Goal: Task Accomplishment & Management: Manage account settings

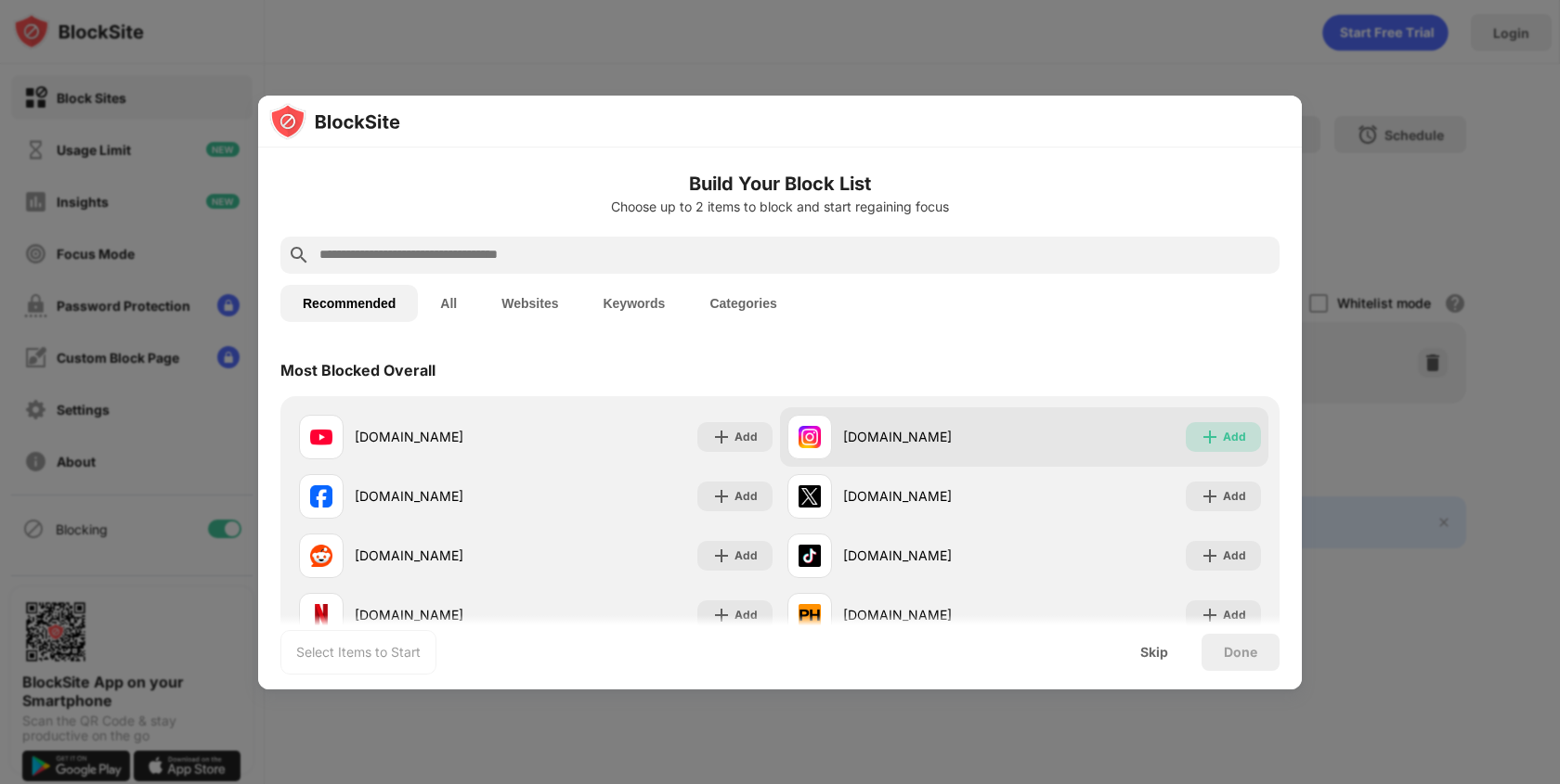
click at [1218, 437] on img at bounding box center [1210, 438] width 19 height 19
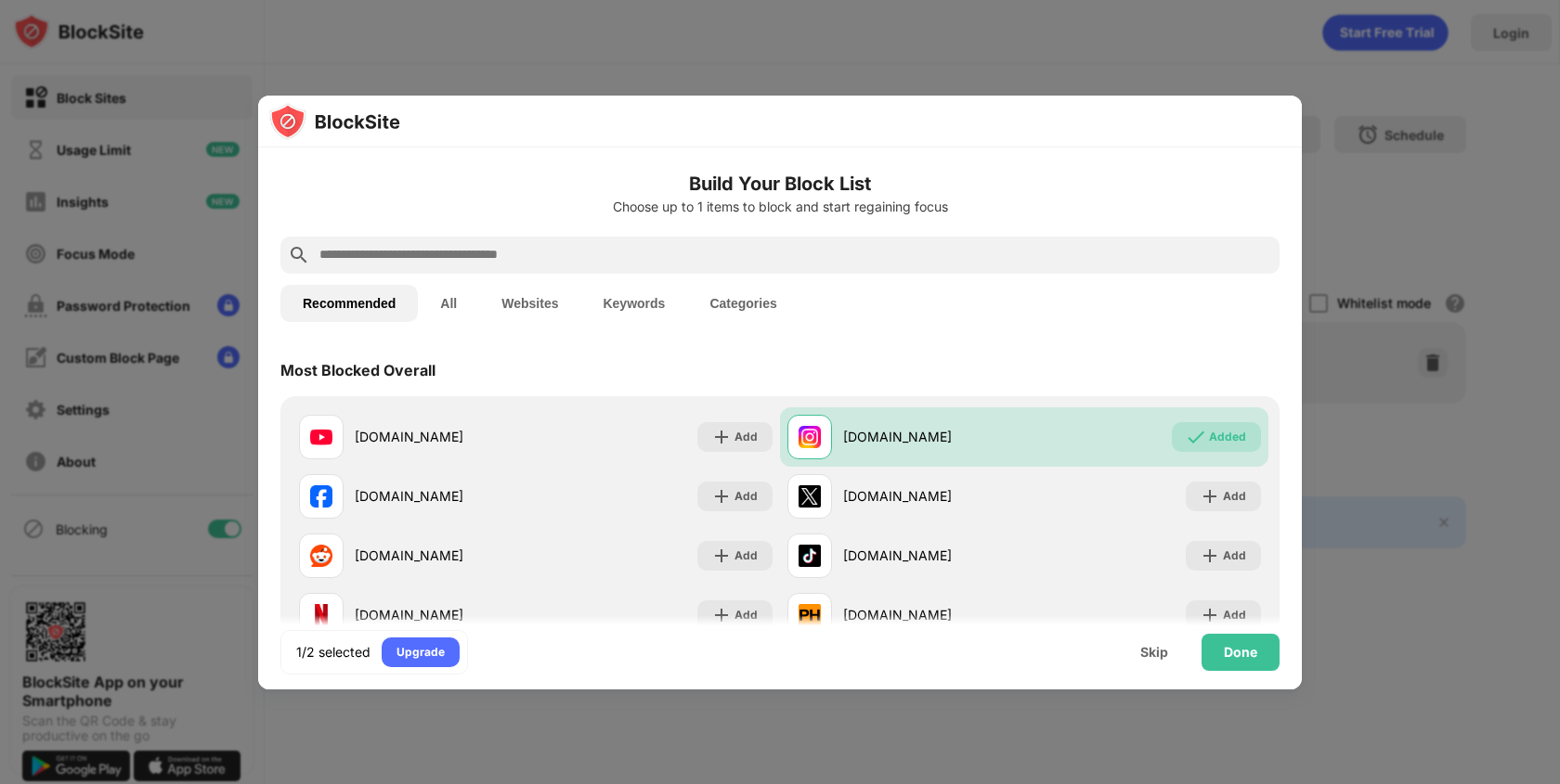
scroll to position [24, 0]
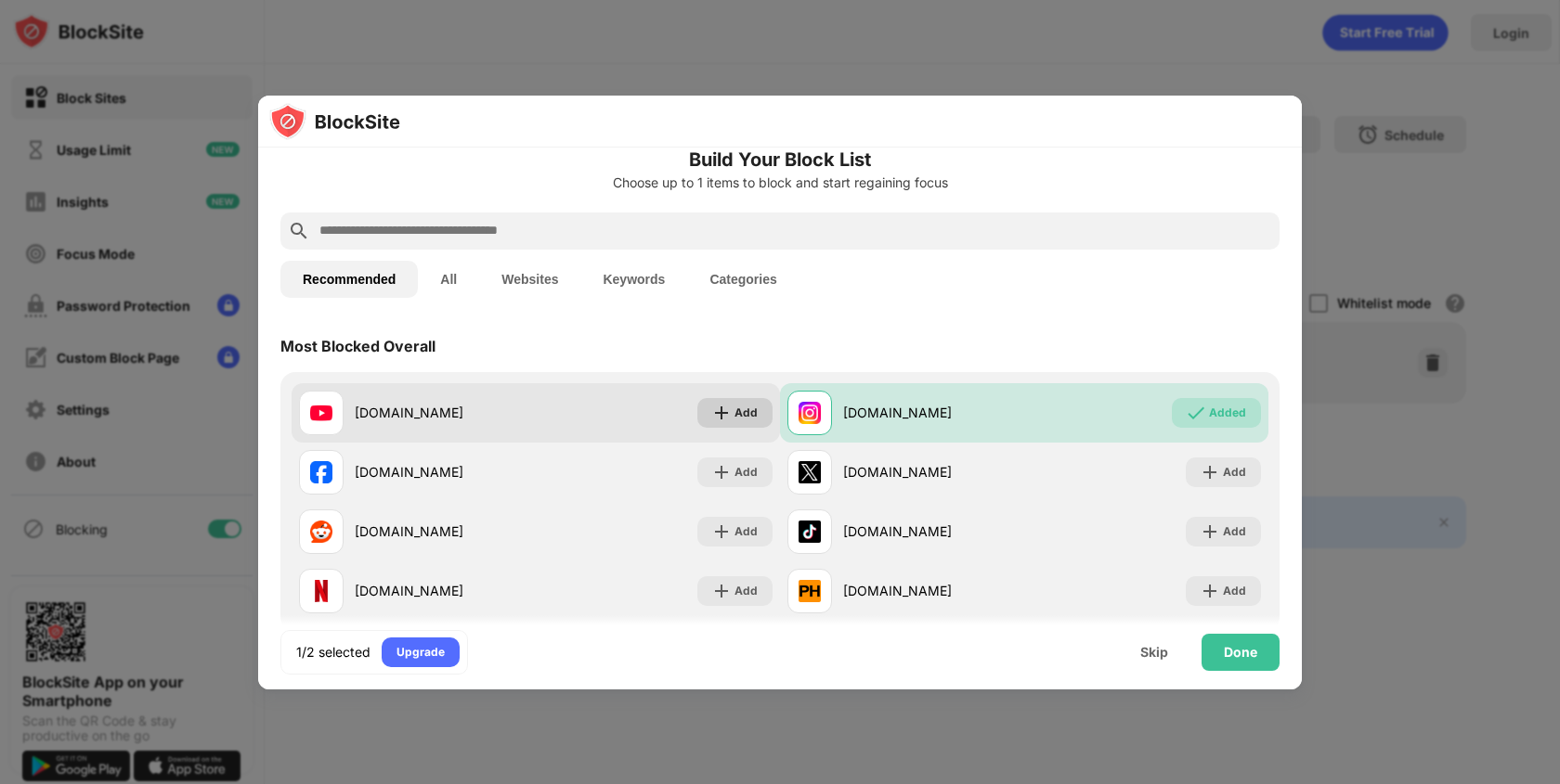
click at [755, 411] on div "Add" at bounding box center [746, 413] width 23 height 19
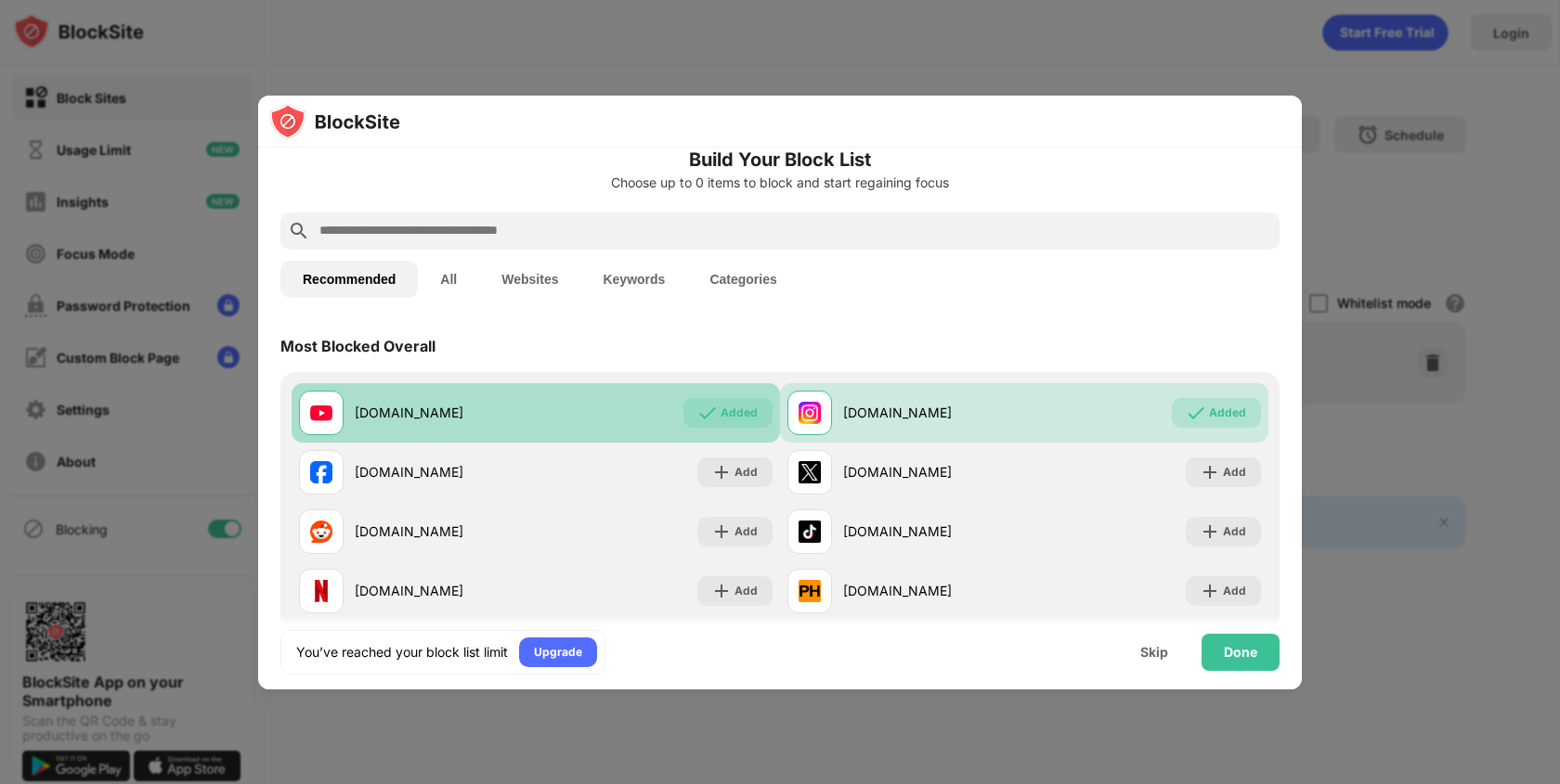
click at [744, 417] on div "Added" at bounding box center [739, 413] width 37 height 19
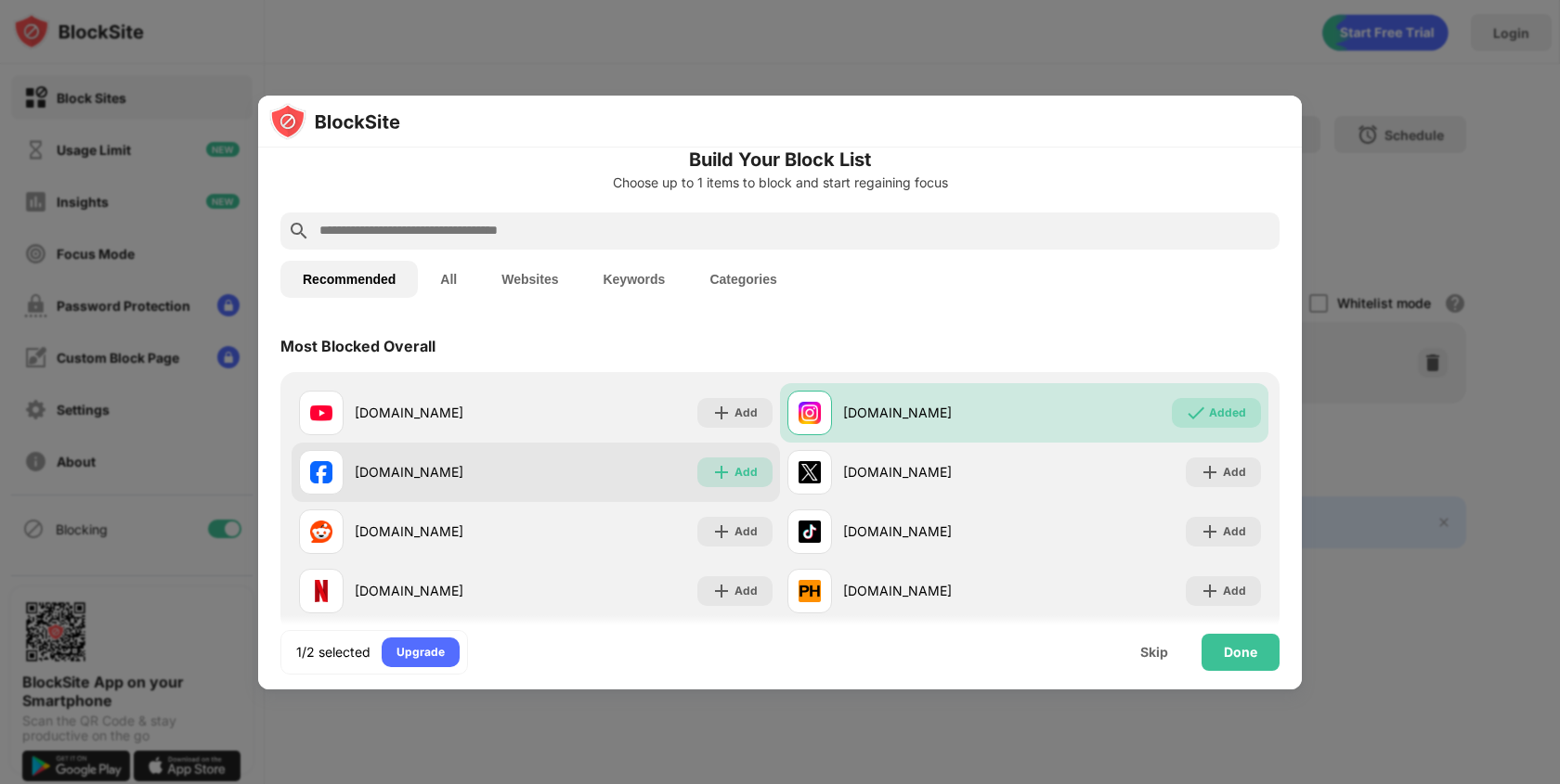
click at [746, 471] on div "Add" at bounding box center [746, 473] width 23 height 19
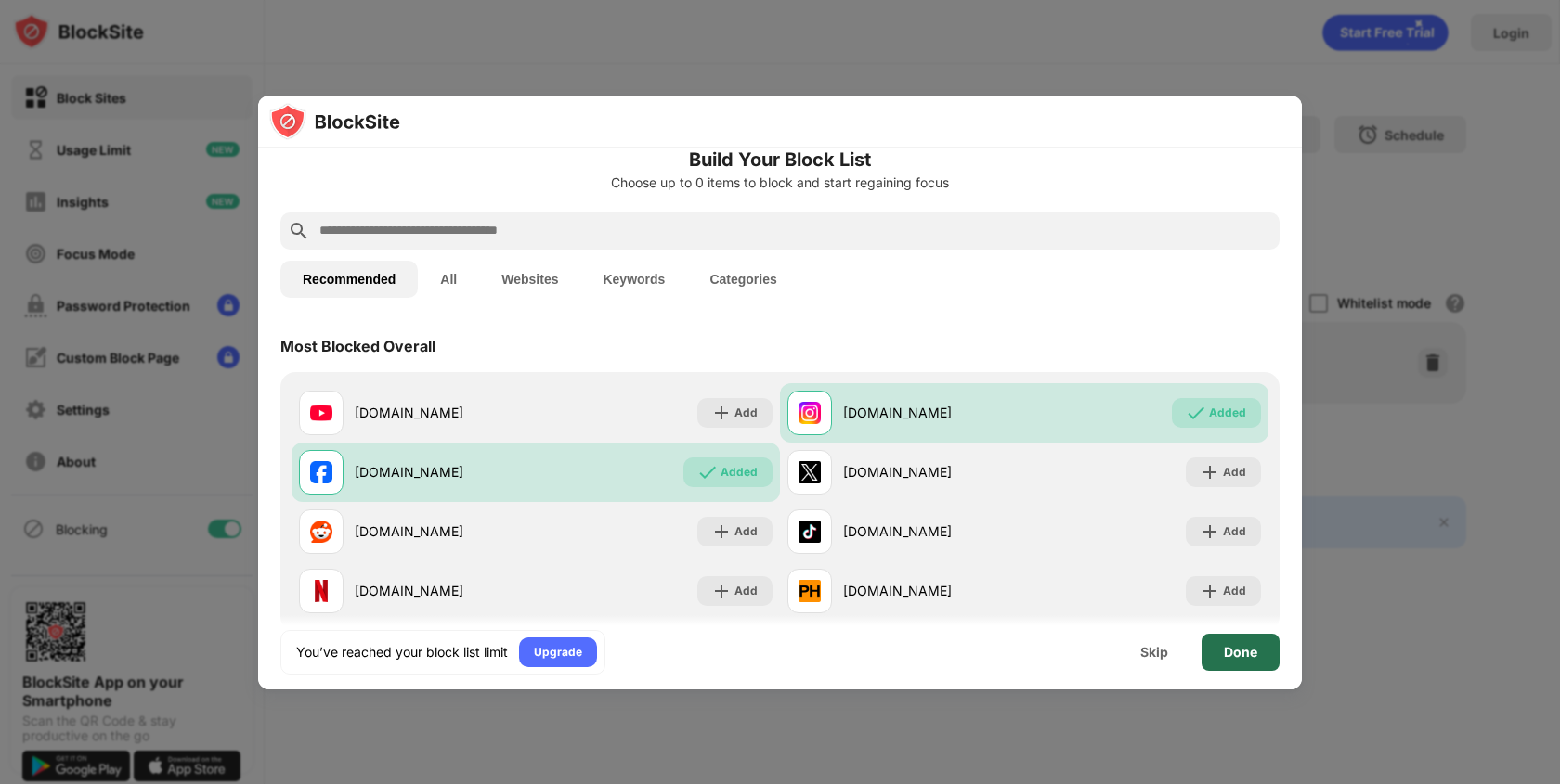
click at [1240, 663] on div "Done" at bounding box center [1240, 652] width 78 height 37
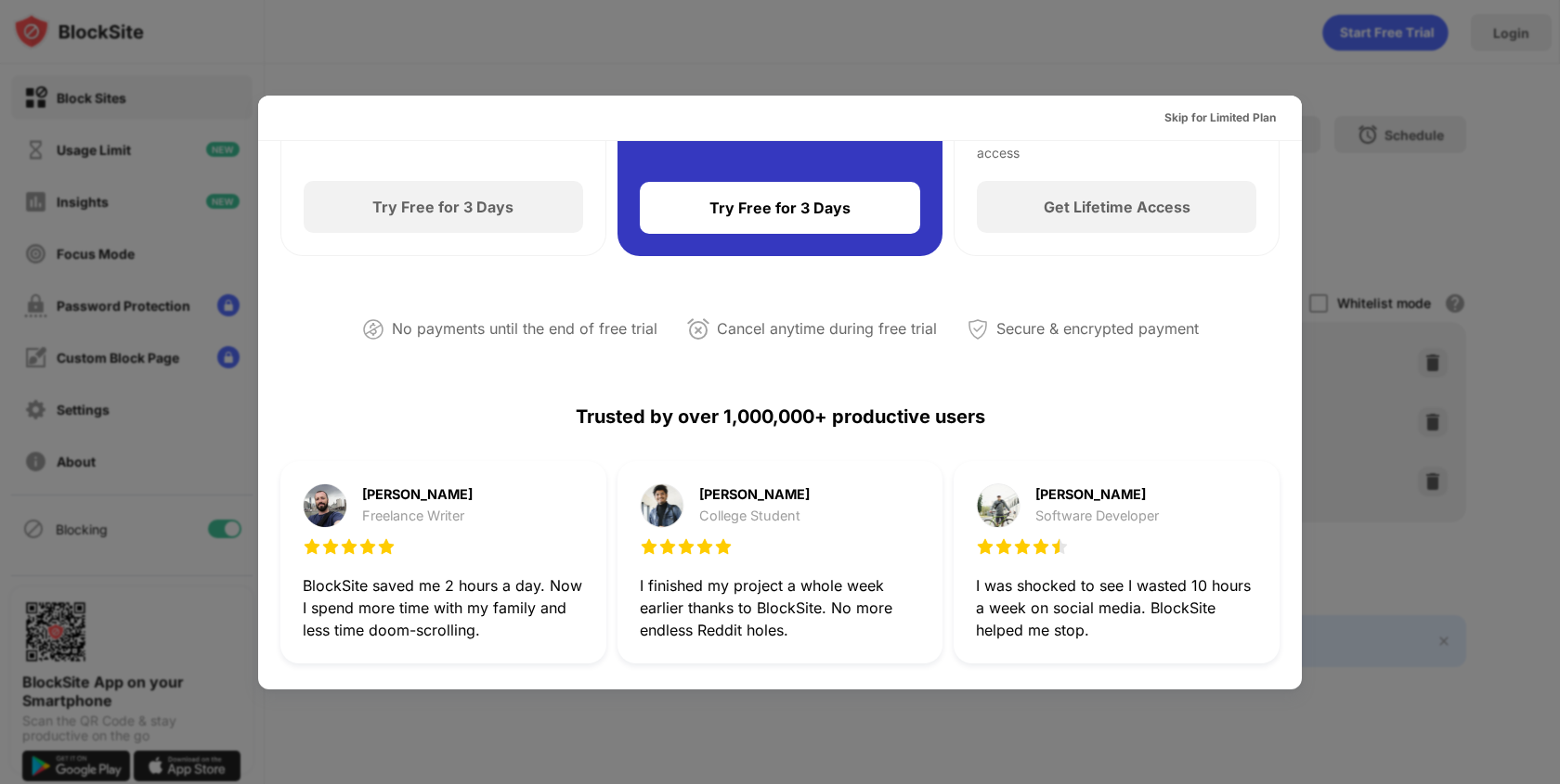
scroll to position [0, 0]
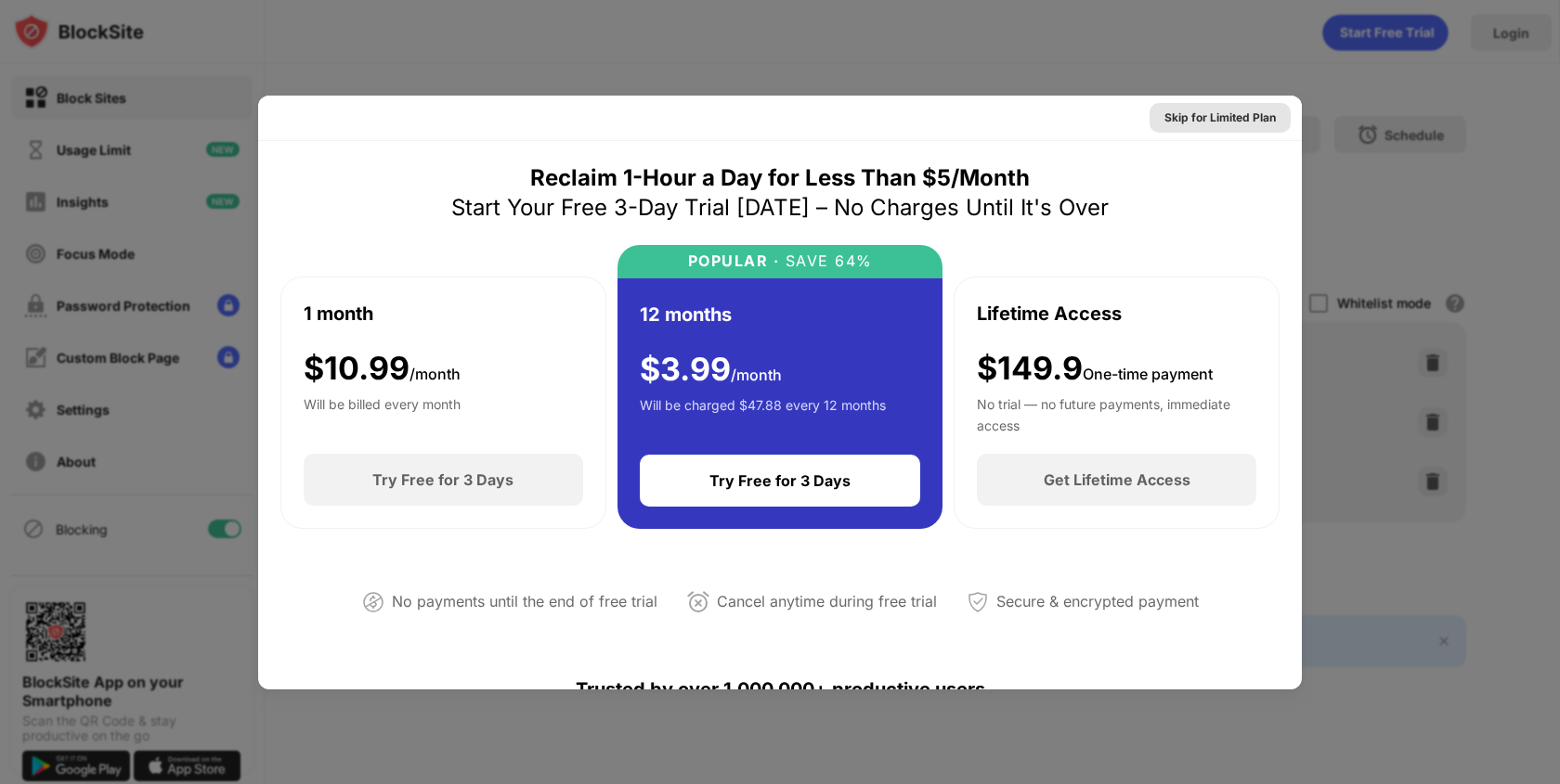
click at [1203, 118] on div "Skip for Limited Plan" at bounding box center [1219, 118] width 111 height 19
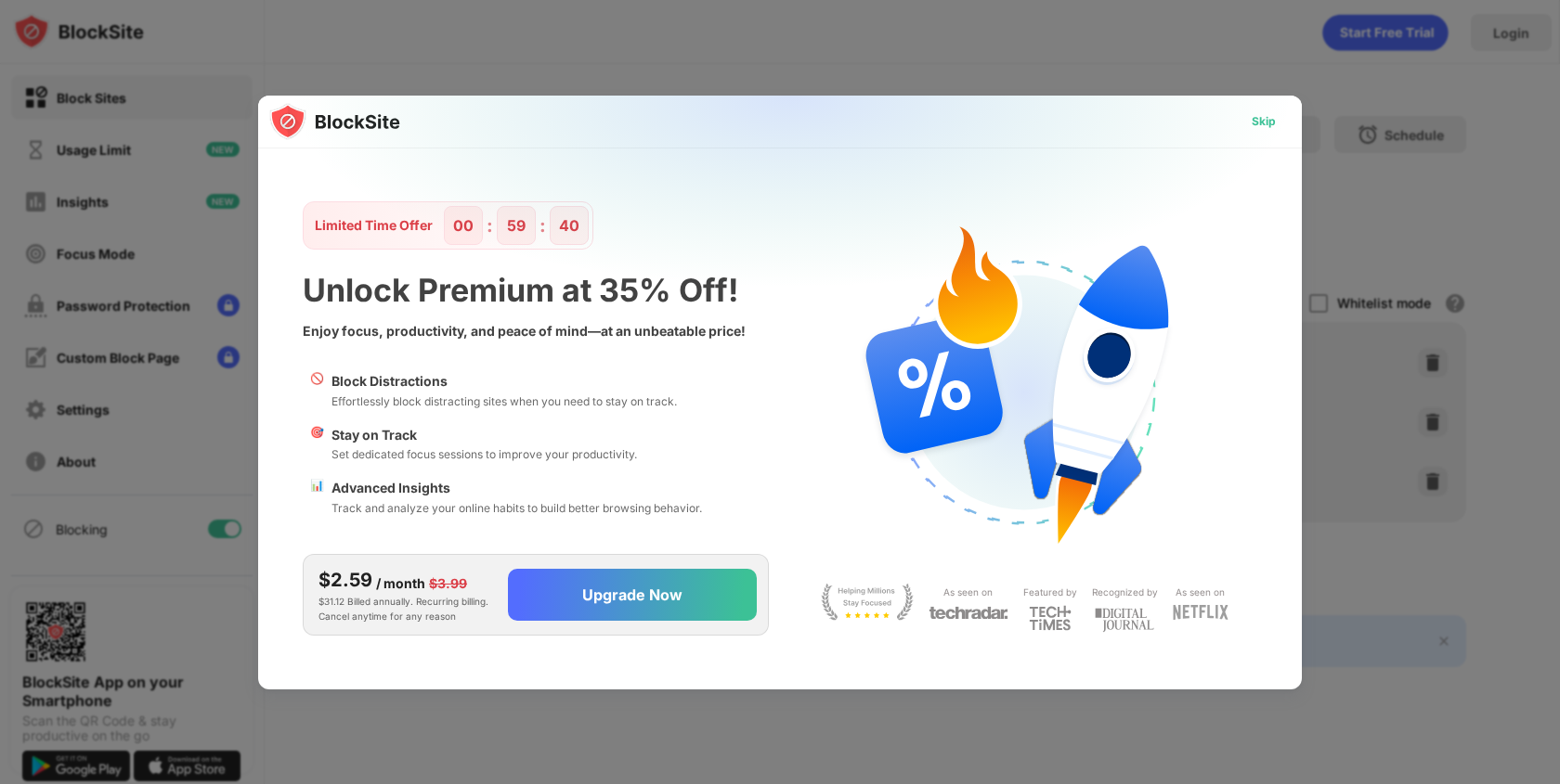
click at [1260, 127] on div "Skip" at bounding box center [1263, 122] width 24 height 19
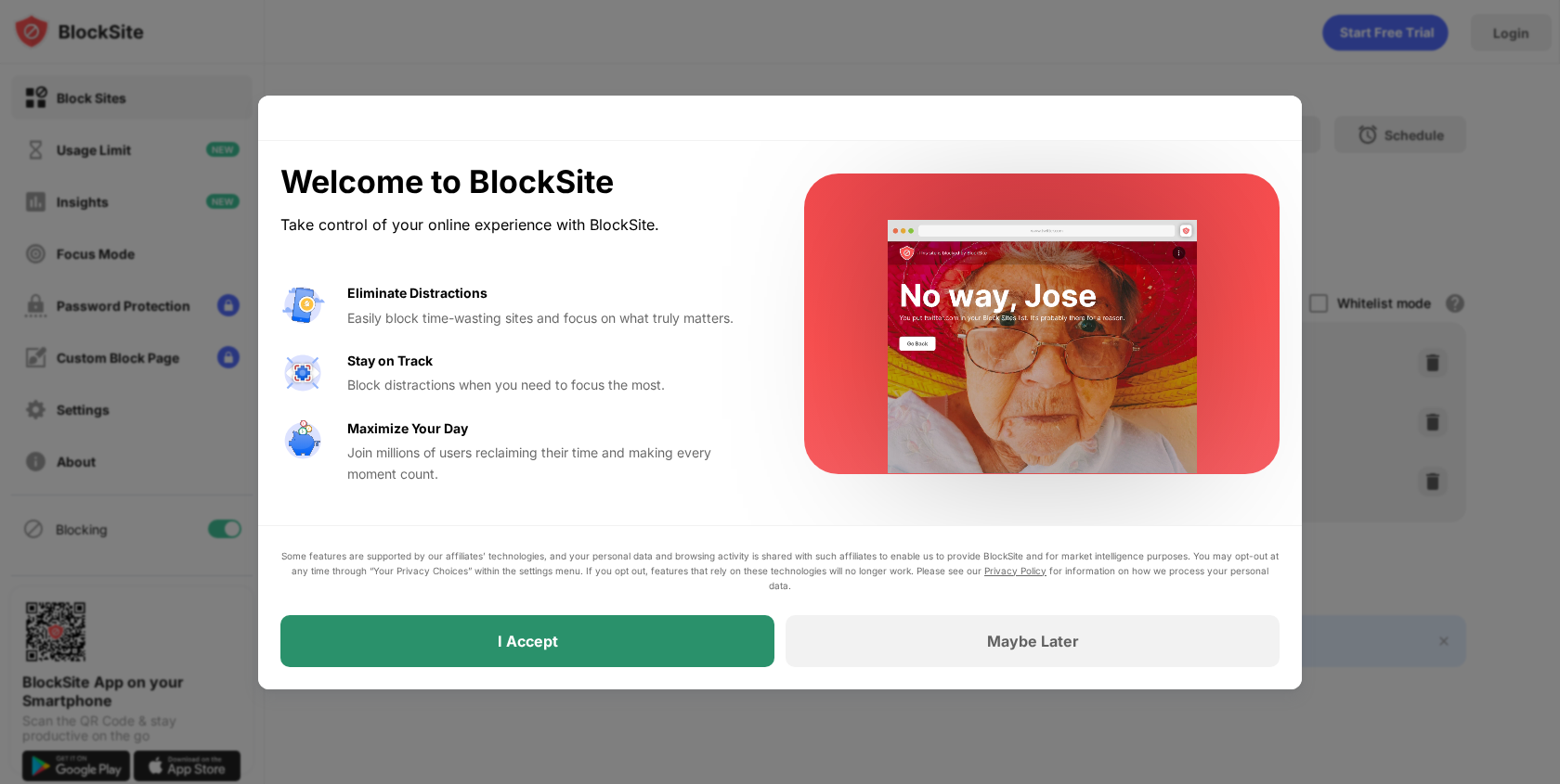
click at [691, 655] on div "I Accept" at bounding box center [527, 641] width 494 height 52
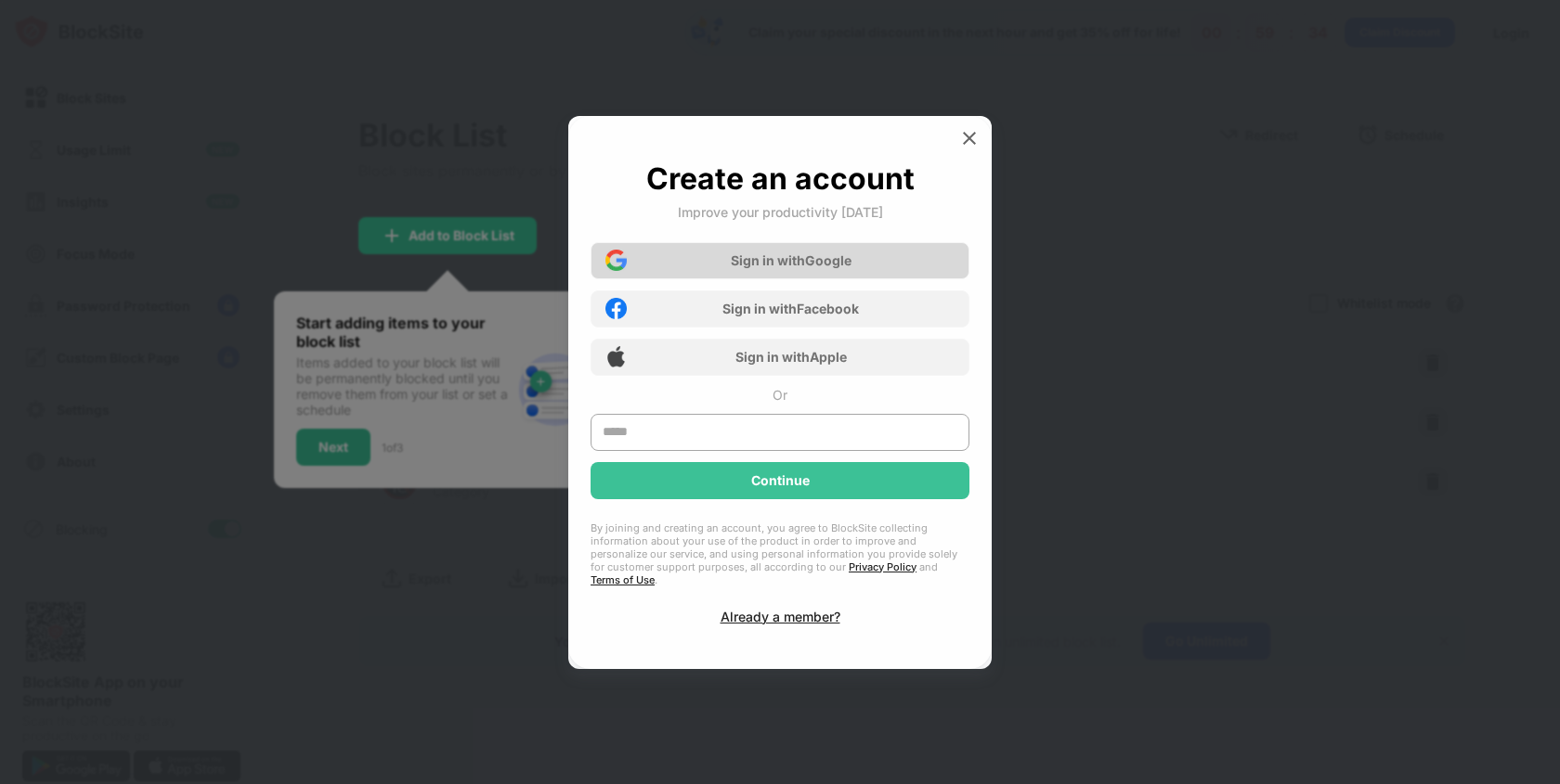
click at [873, 276] on div "Sign in with Google" at bounding box center [780, 261] width 379 height 37
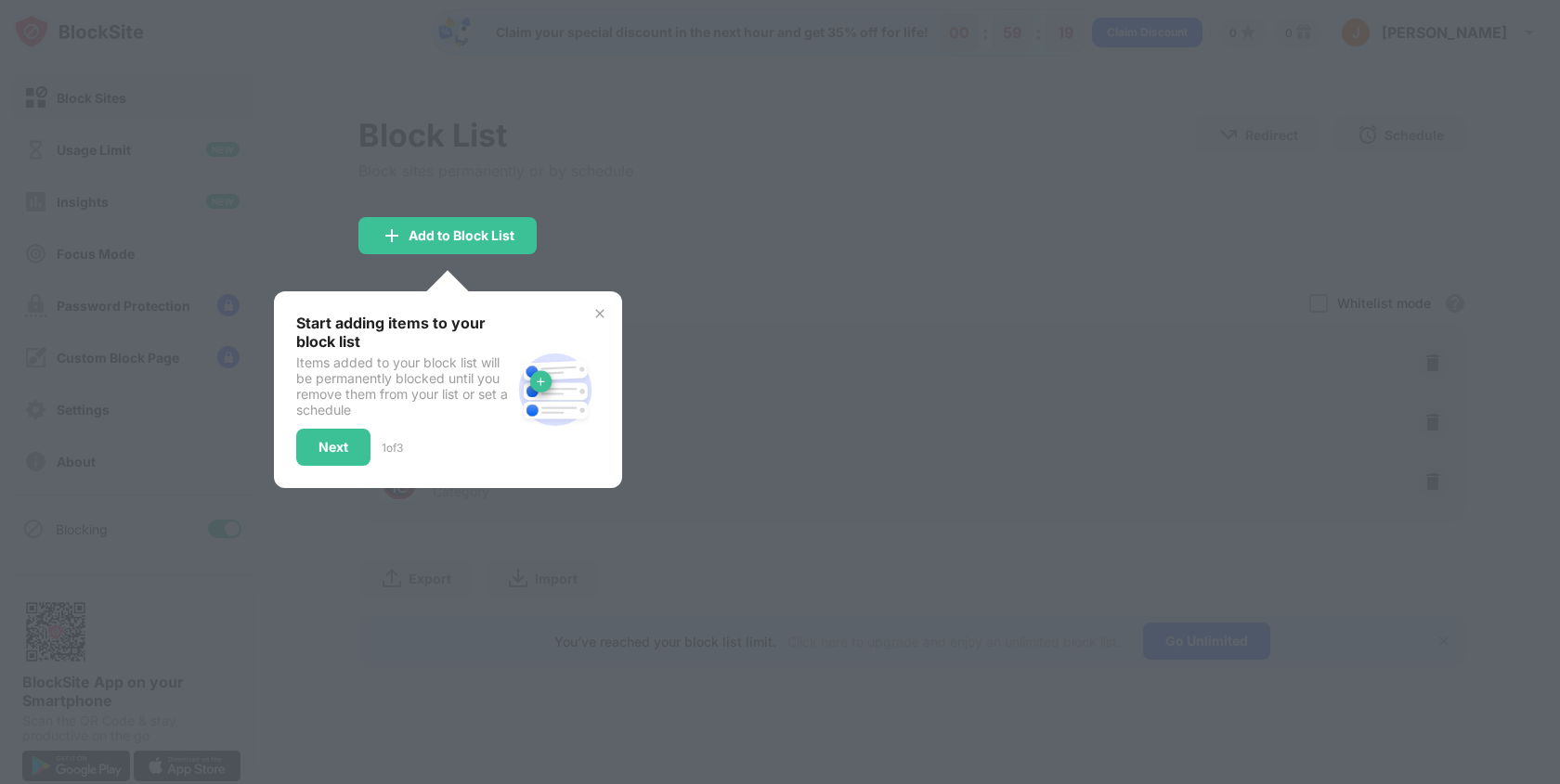
click at [597, 301] on div "Start adding items to your block list Items added to your block list will be pe…" at bounding box center [448, 389] width 348 height 197
click at [597, 311] on img at bounding box center [600, 314] width 15 height 15
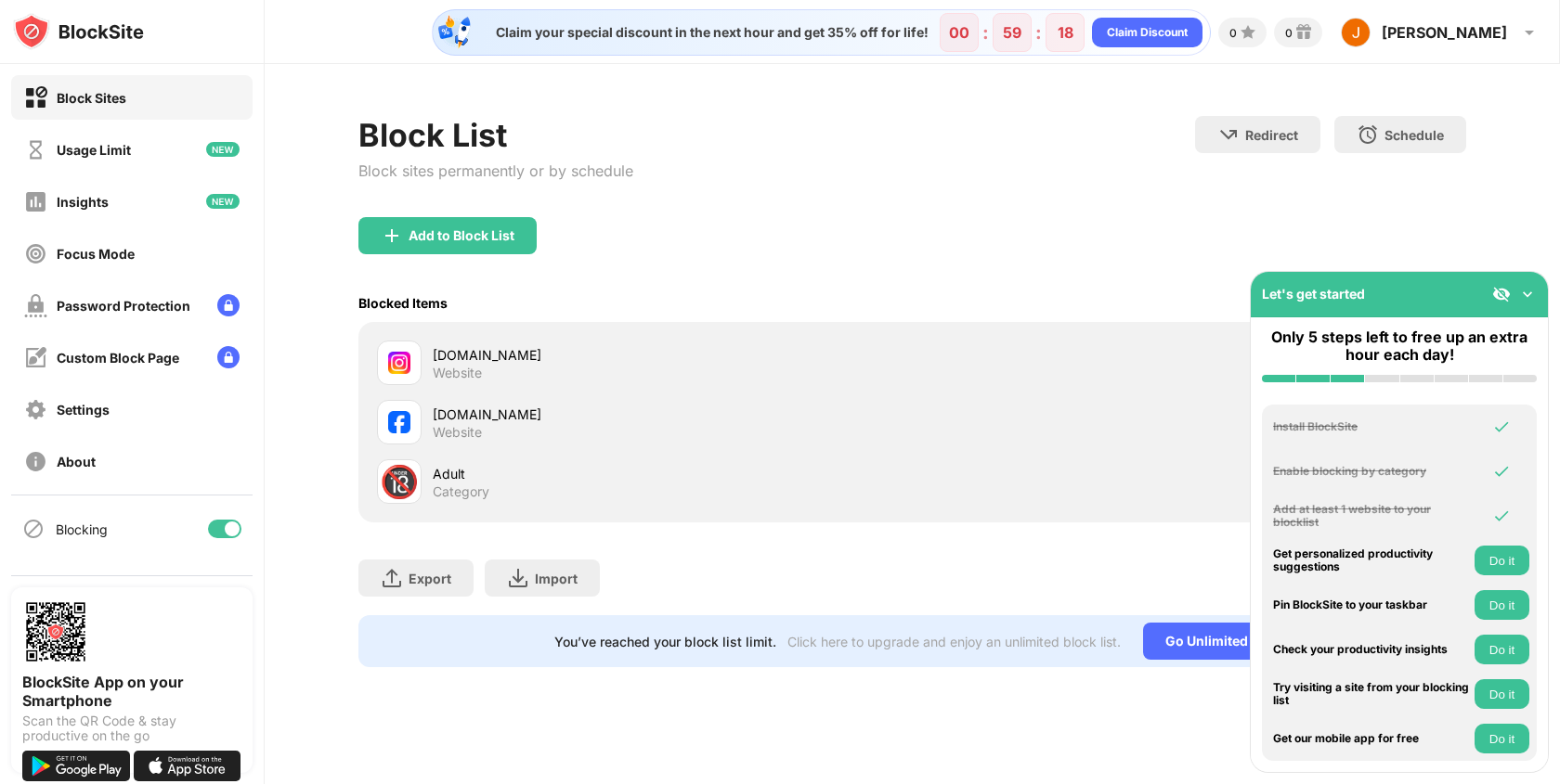
click at [710, 252] on div "Add to Block List" at bounding box center [913, 250] width 1108 height 67
click at [1533, 294] on img at bounding box center [1528, 295] width 19 height 19
